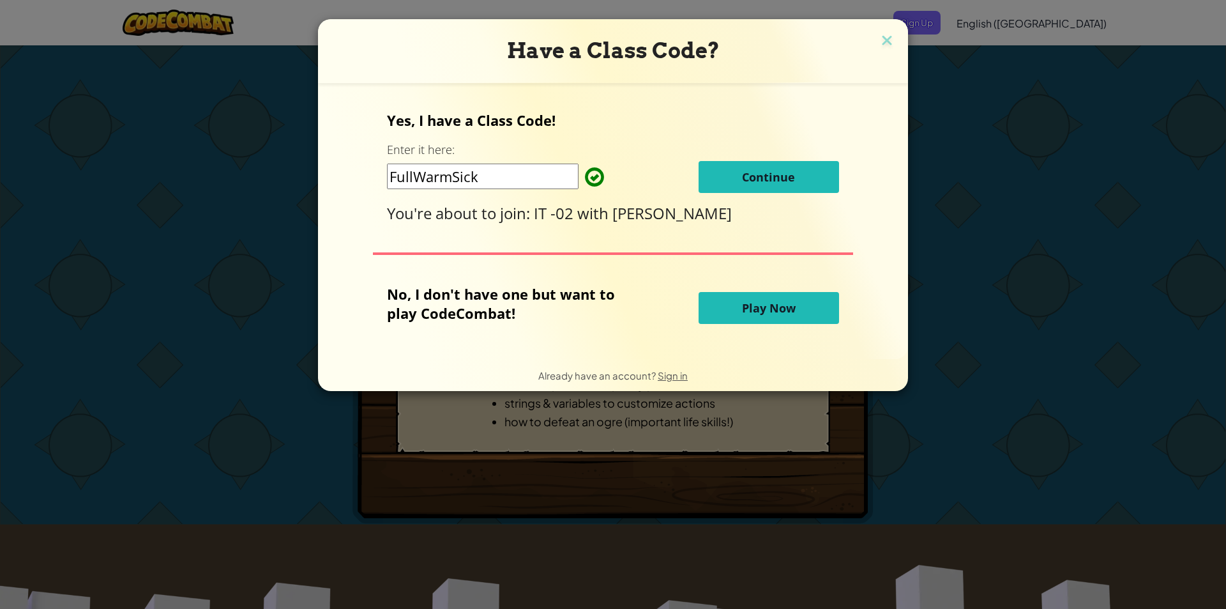
click at [796, 307] on button "Play Now" at bounding box center [769, 308] width 140 height 32
